Goal: Task Accomplishment & Management: Complete application form

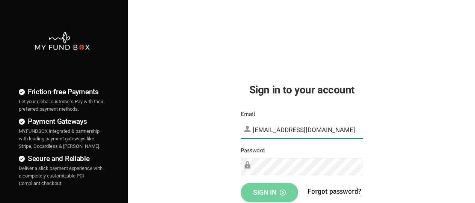
type input "[EMAIL_ADDRESS][DOMAIN_NAME]"
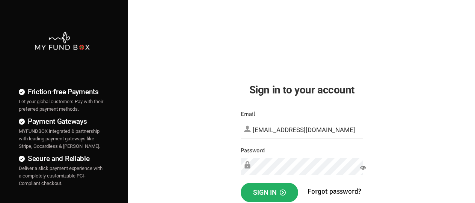
click at [269, 192] on span "Sign in" at bounding box center [269, 192] width 33 height 8
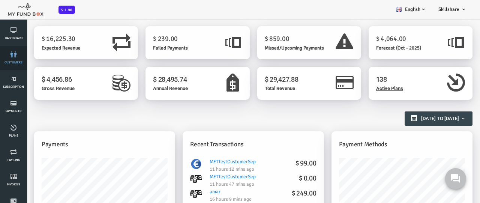
click at [14, 58] on link "customers" at bounding box center [13, 58] width 23 height 24
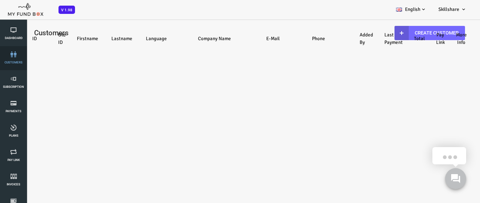
select select "100"
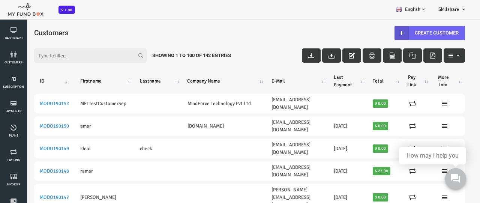
click at [406, 33] on link "Create Customer" at bounding box center [411, 33] width 71 height 14
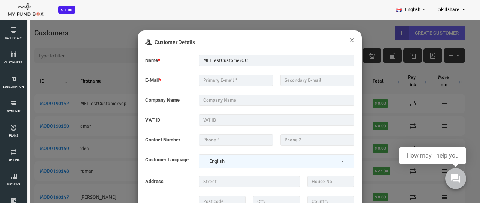
type input "MFTTestCustomerOCT"
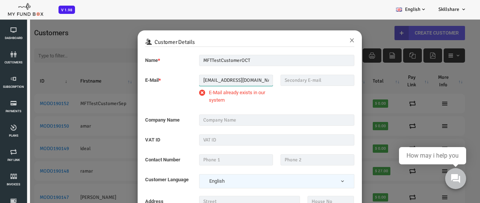
type input "mftmailbox@mailinator.com"
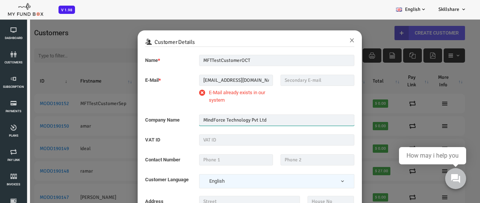
type input "MindForce Technology Pvt Ltd"
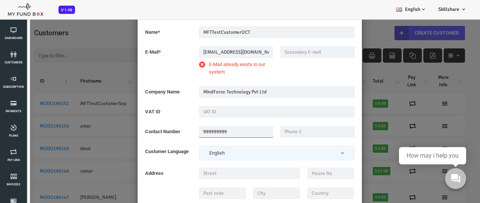
scroll to position [19, 0]
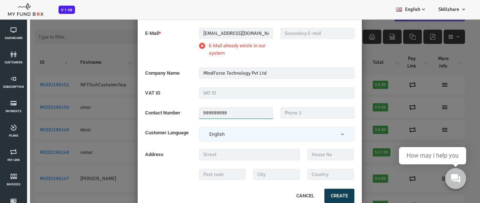
type input "999999999"
click at [319, 196] on button "Create" at bounding box center [320, 196] width 30 height 14
click at [297, 194] on button "Cancel" at bounding box center [286, 196] width 32 height 16
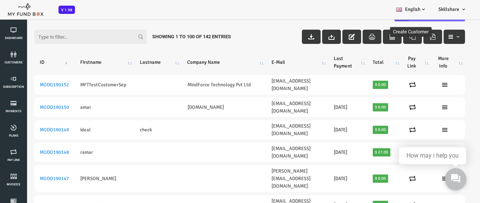
click at [99, 37] on input "Filter:" at bounding box center [71, 37] width 113 height 14
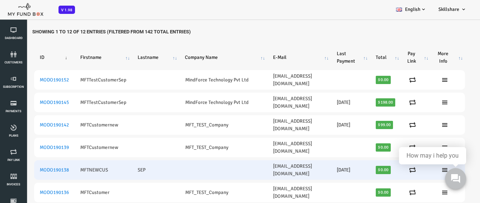
scroll to position [75, 0]
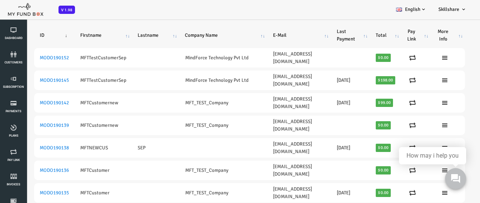
type input "MFT"
